Goal: Transaction & Acquisition: Subscribe to service/newsletter

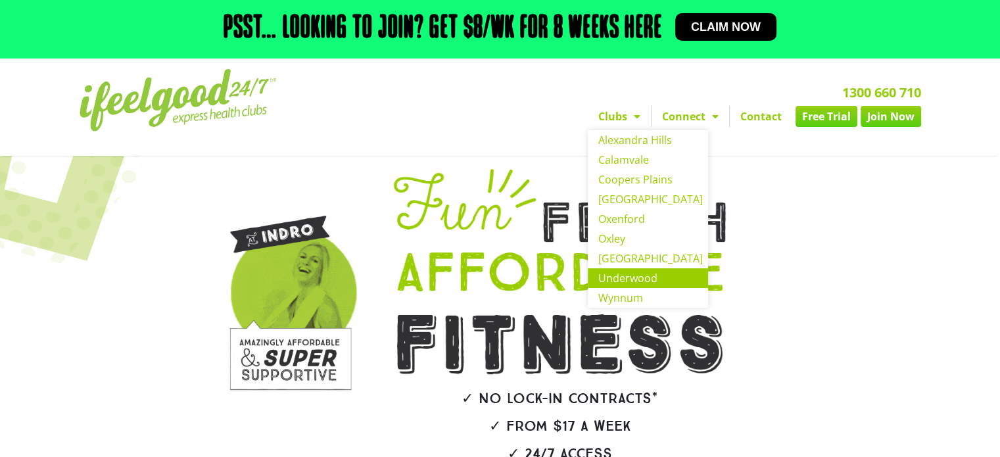
click at [621, 278] on link "Underwood" at bounding box center [648, 278] width 120 height 20
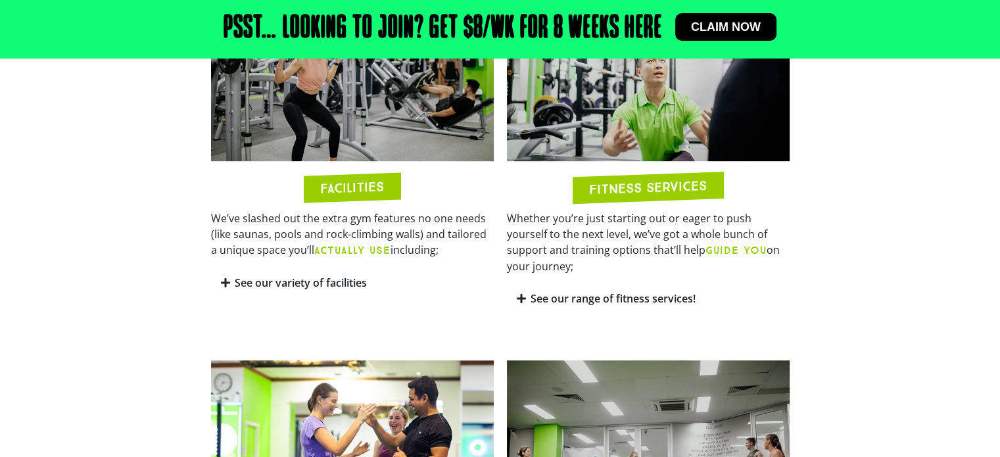
scroll to position [665, 0]
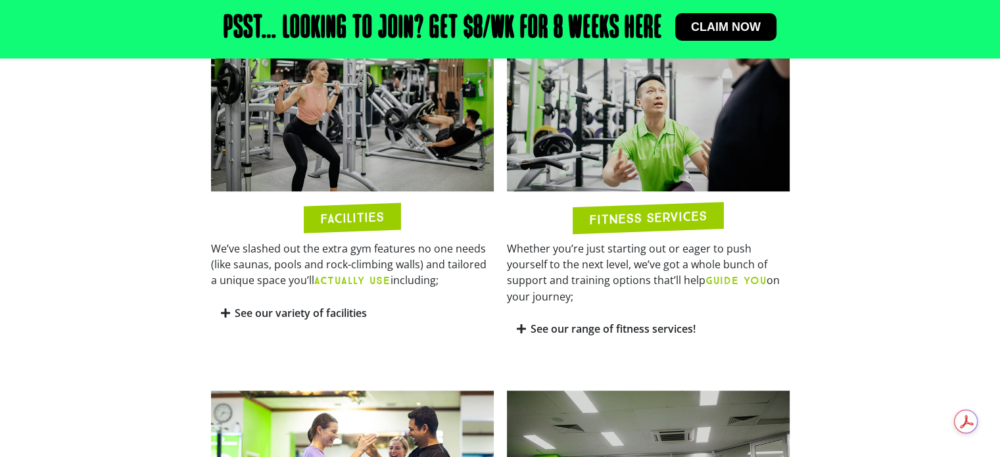
click at [222, 311] on icon at bounding box center [225, 313] width 9 height 11
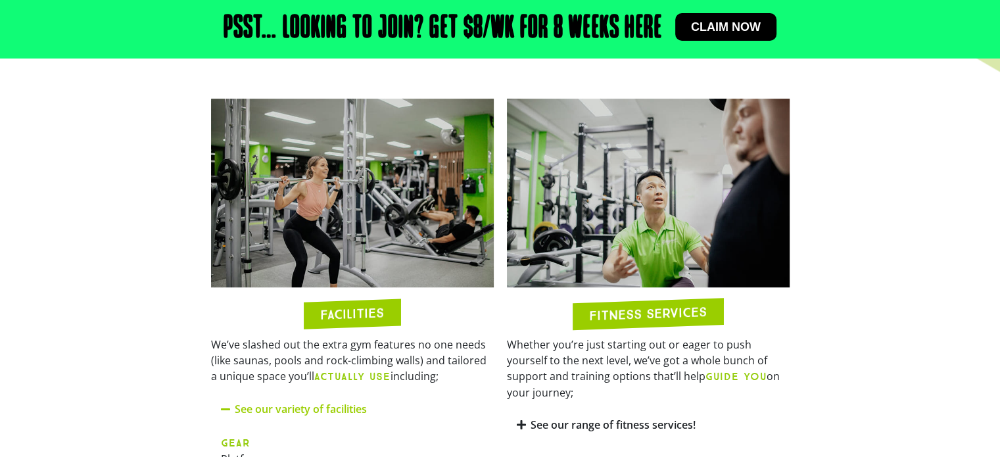
scroll to position [560, 0]
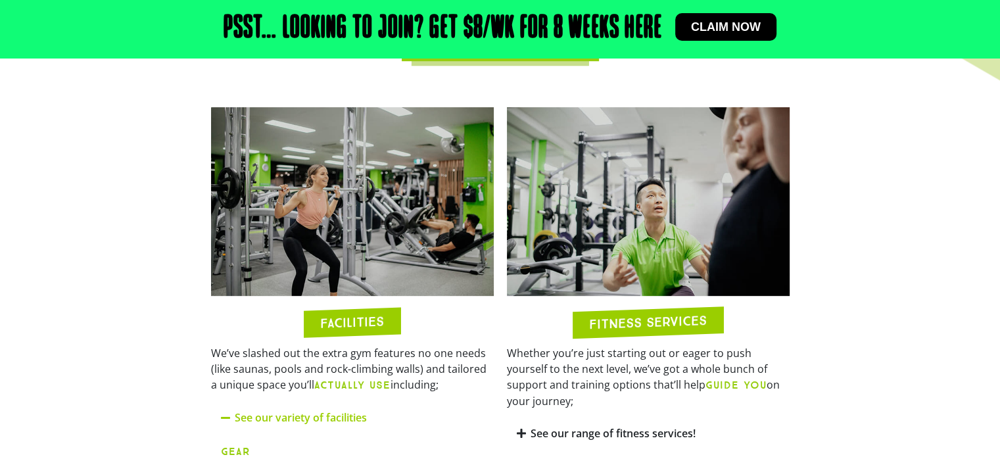
click at [396, 226] on img at bounding box center [352, 201] width 283 height 189
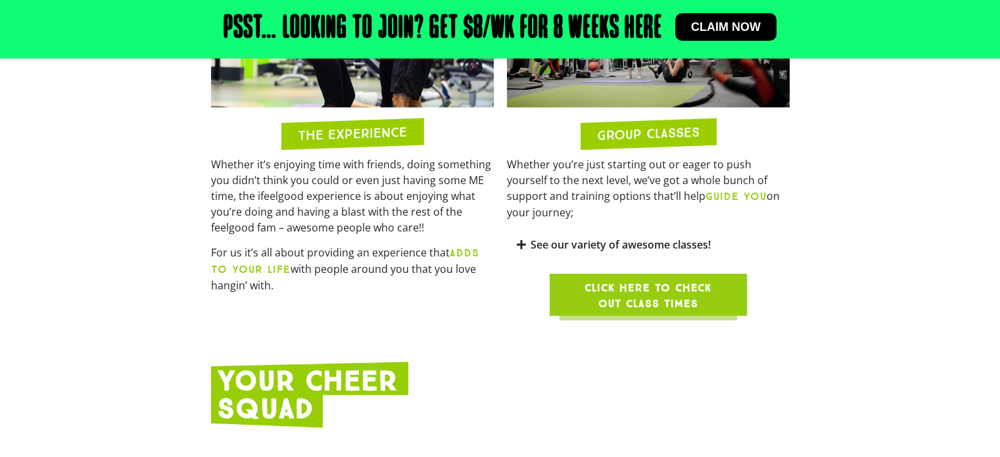
scroll to position [1513, 0]
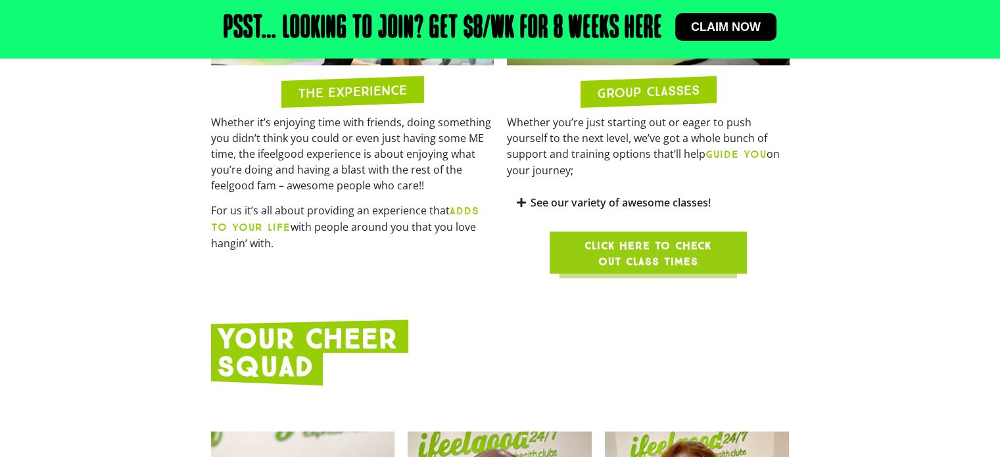
click at [594, 195] on div "See our variety of awesome classes!" at bounding box center [648, 202] width 283 height 31
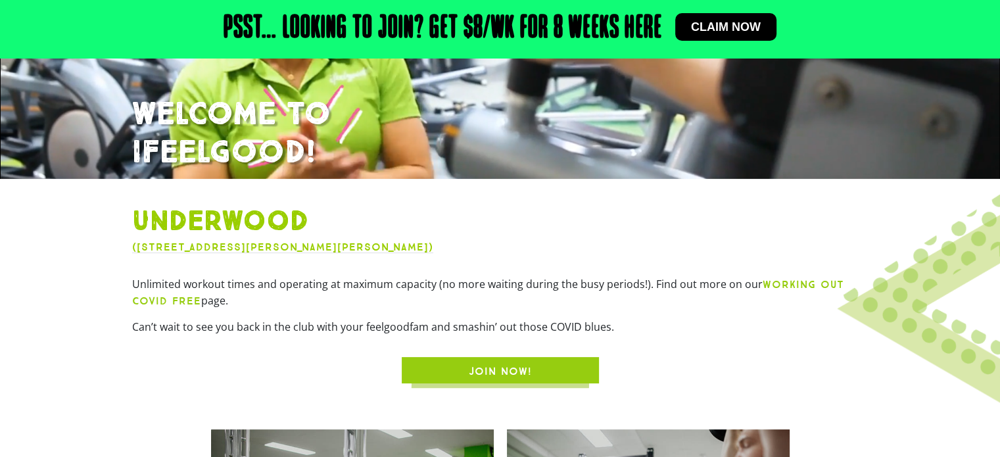
scroll to position [218, 0]
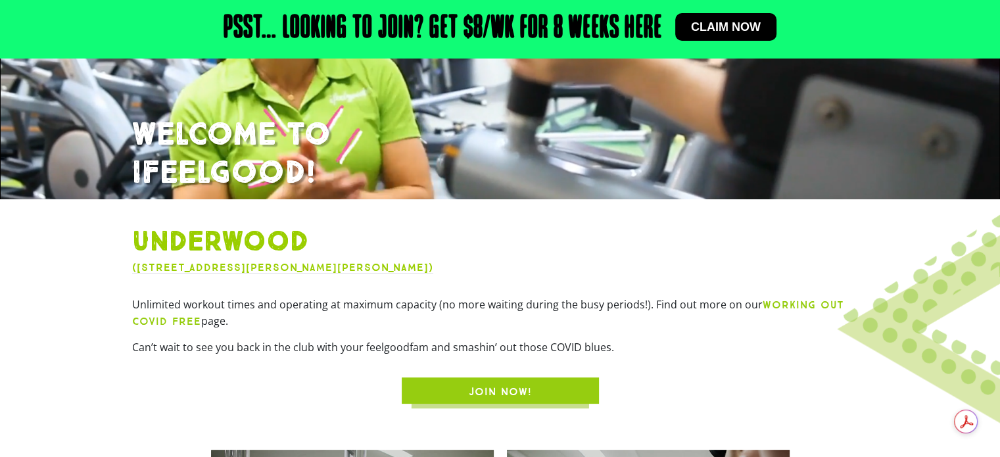
click at [480, 396] on span "JOIN NOW!" at bounding box center [500, 392] width 63 height 16
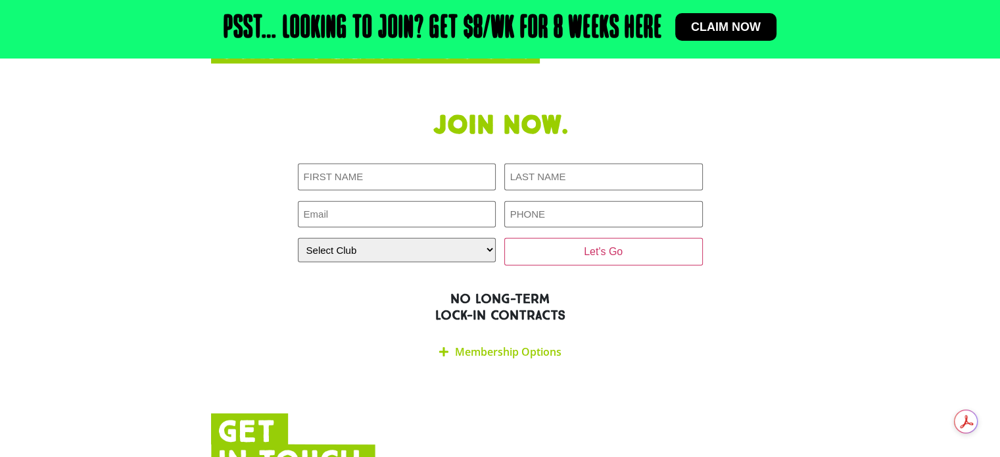
scroll to position [2940, 0]
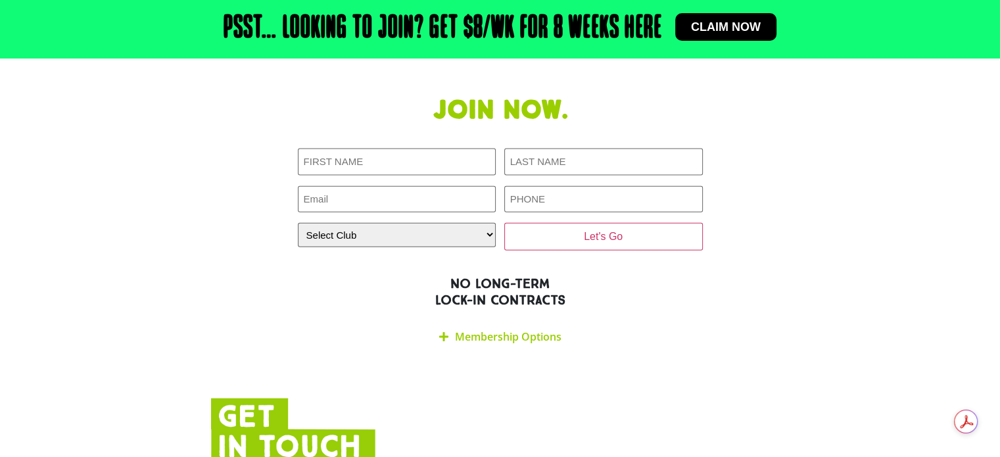
click at [456, 330] on link "Membership Options" at bounding box center [508, 337] width 107 height 14
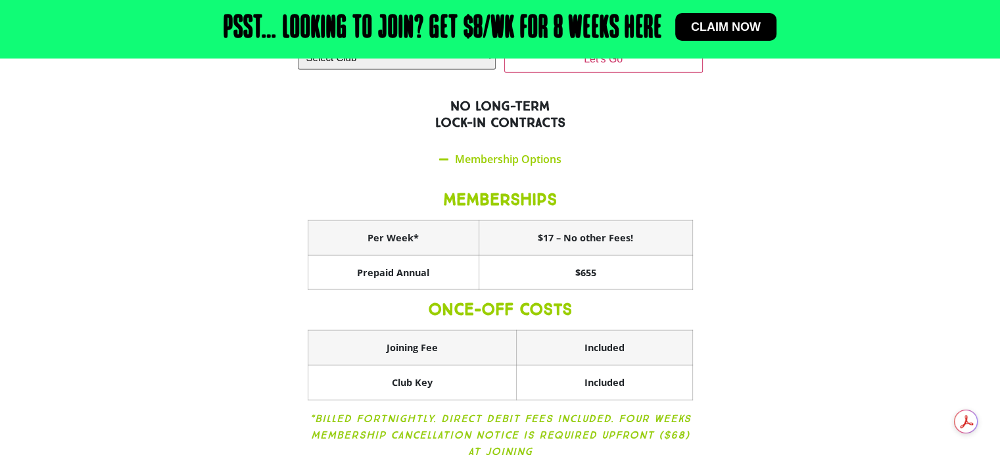
scroll to position [3123, 0]
